Goal: Transaction & Acquisition: Purchase product/service

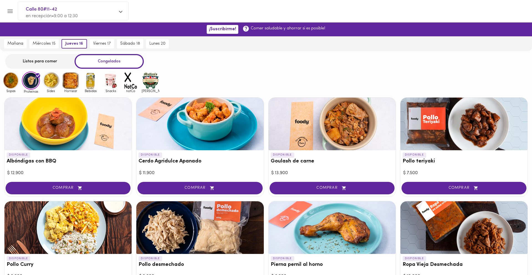
click at [56, 81] on img at bounding box center [51, 80] width 18 height 18
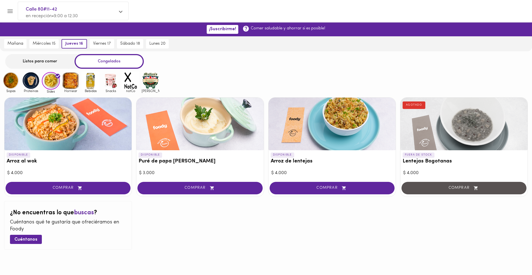
click at [70, 83] on img at bounding box center [71, 80] width 18 height 18
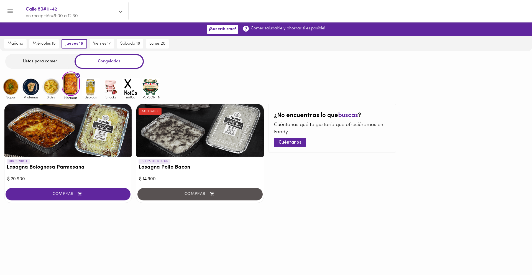
click at [89, 89] on img at bounding box center [91, 87] width 18 height 18
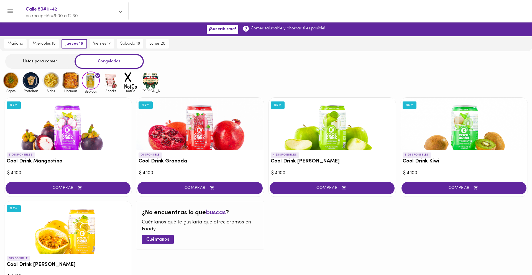
click at [106, 82] on img at bounding box center [111, 80] width 18 height 18
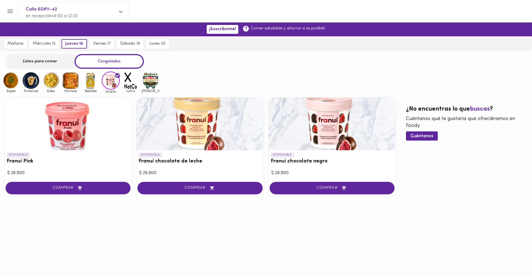
click at [128, 84] on img at bounding box center [131, 80] width 18 height 18
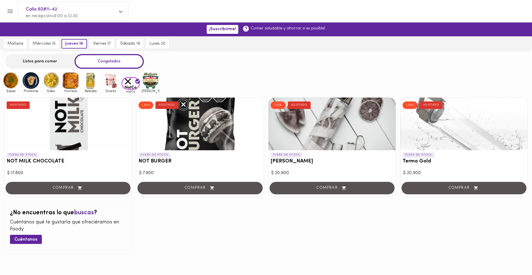
click at [147, 80] on img at bounding box center [151, 80] width 18 height 18
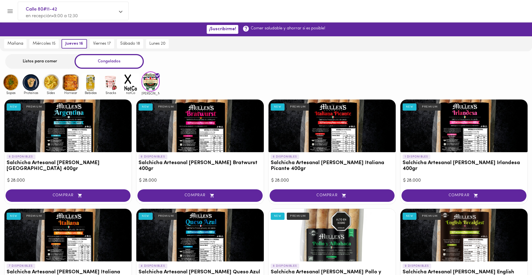
click at [127, 81] on img at bounding box center [131, 82] width 18 height 18
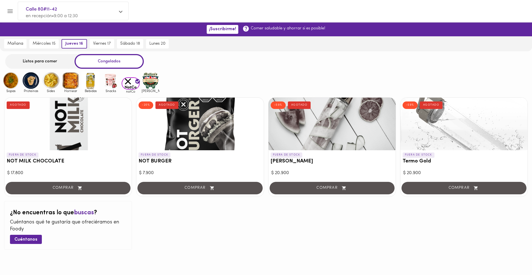
click at [112, 80] on img at bounding box center [111, 80] width 18 height 18
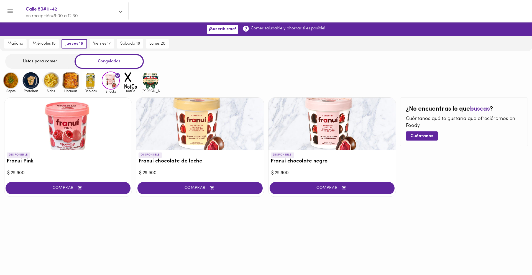
click at [91, 76] on img at bounding box center [91, 80] width 18 height 18
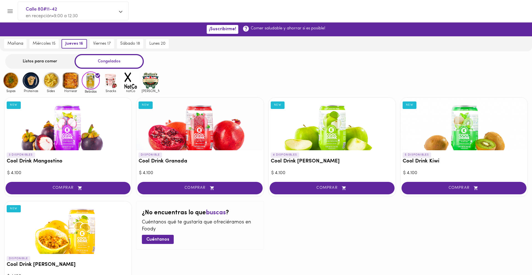
click at [68, 79] on img at bounding box center [71, 80] width 18 height 18
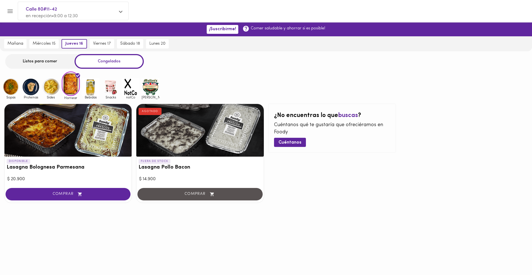
click at [52, 86] on img at bounding box center [51, 87] width 18 height 18
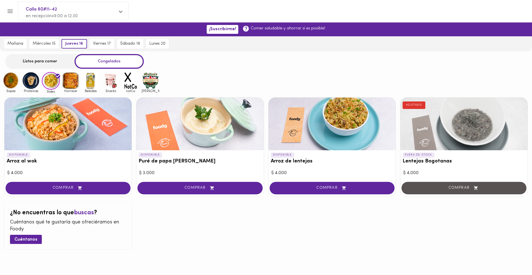
click at [318, 187] on span "COMPRAR" at bounding box center [332, 188] width 111 height 5
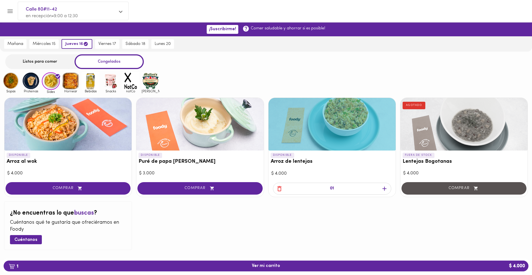
click at [31, 83] on img at bounding box center [31, 81] width 18 height 18
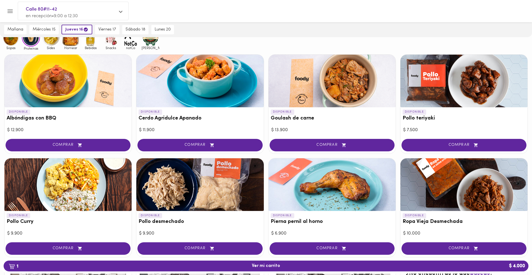
scroll to position [50, 0]
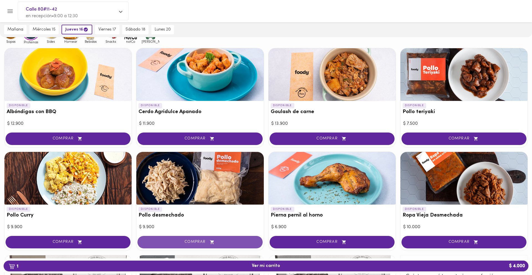
click at [195, 238] on button "COMPRAR" at bounding box center [199, 242] width 125 height 12
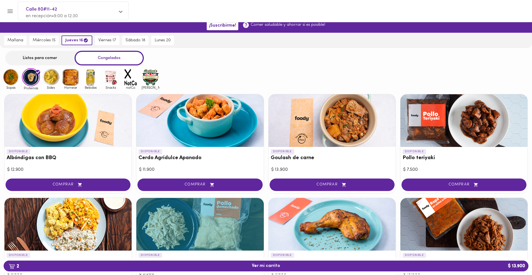
scroll to position [0, 0]
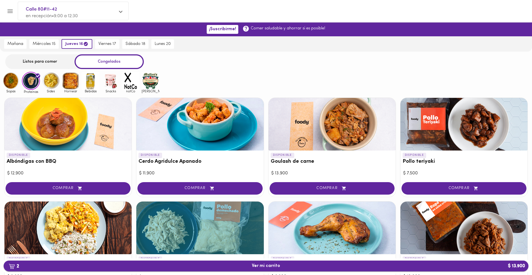
click at [248, 265] on span "2 Ver mi carrito $ 13.900" at bounding box center [266, 265] width 516 height 5
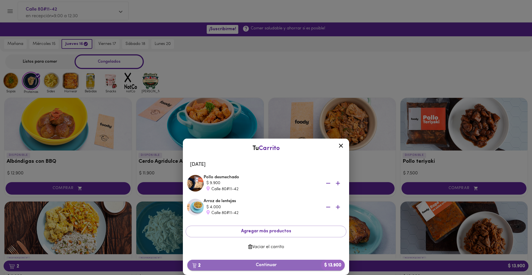
click at [267, 267] on span "2 Continuar $ 13.900" at bounding box center [266, 264] width 149 height 5
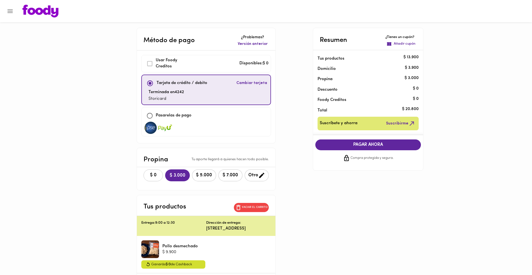
click at [150, 174] on span "$ 0" at bounding box center [153, 175] width 12 height 5
click at [370, 143] on span "PAGAR AHORA" at bounding box center [368, 144] width 95 height 5
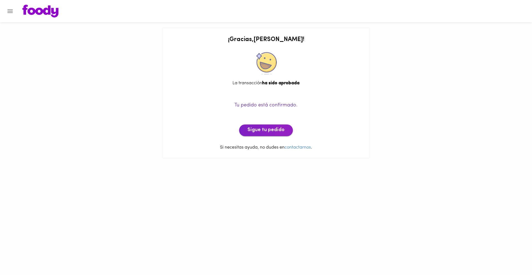
click at [261, 130] on span "Sigue tu pedido" at bounding box center [265, 130] width 37 height 6
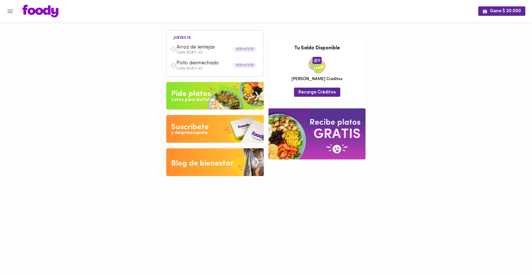
click at [50, 13] on img at bounding box center [40, 11] width 36 height 13
click at [181, 91] on div "Pide platos" at bounding box center [191, 93] width 40 height 11
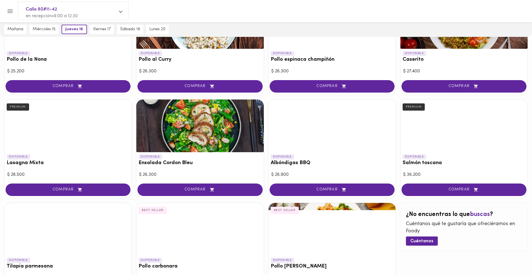
scroll to position [190, 0]
